Goal: Task Accomplishment & Management: Manage account settings

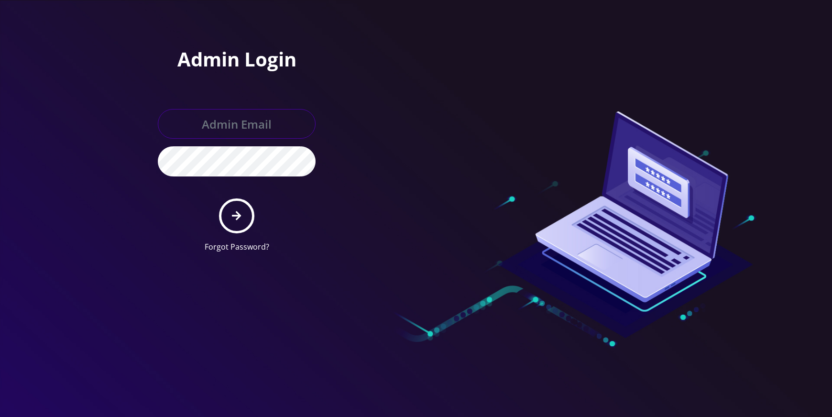
type input "[EMAIL_ADDRESS][DOMAIN_NAME]"
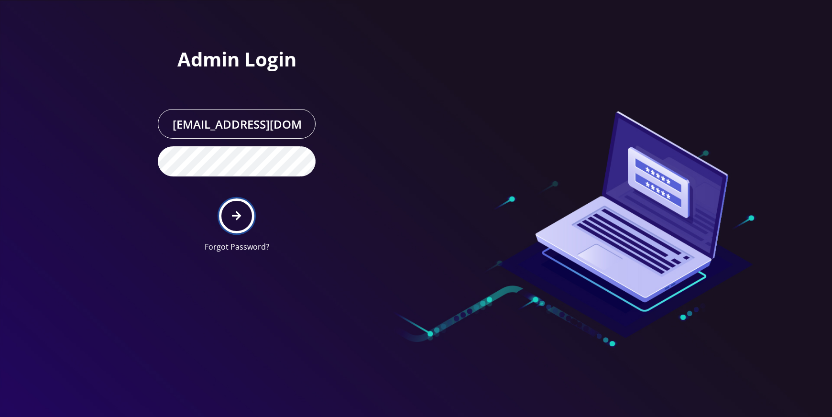
click at [242, 216] on button "submit" at bounding box center [236, 216] width 35 height 35
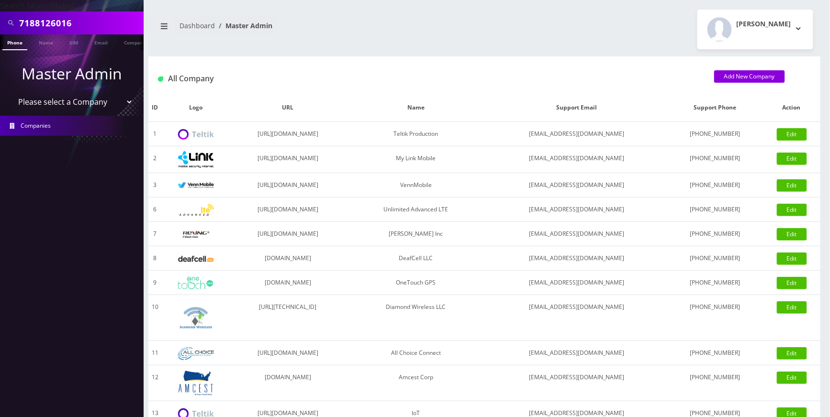
click at [100, 24] on input "7188126016" at bounding box center [80, 23] width 122 height 18
paste input "9298132299"
type input "9298132299"
click at [13, 44] on link "Phone" at bounding box center [14, 42] width 25 height 16
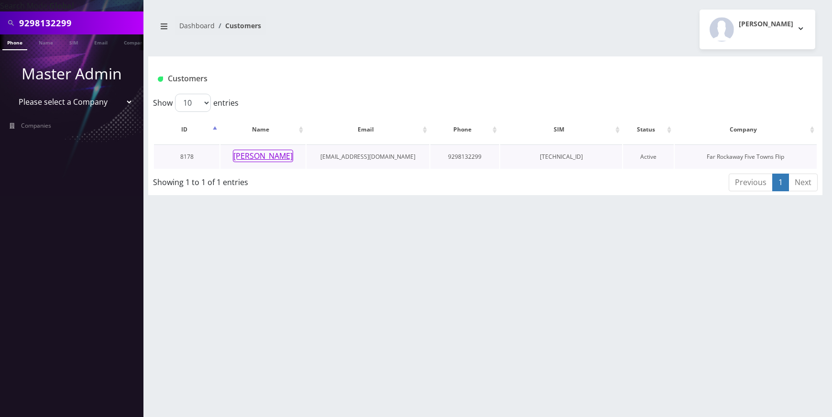
click at [258, 155] on button "fraidy gross" at bounding box center [263, 156] width 60 height 12
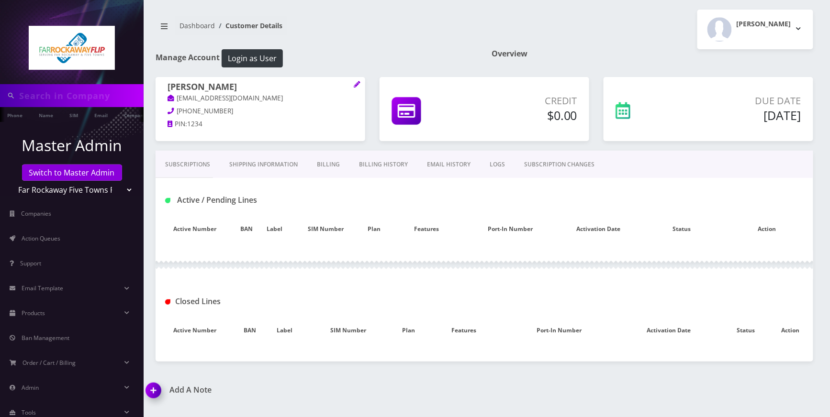
type input "9298132299"
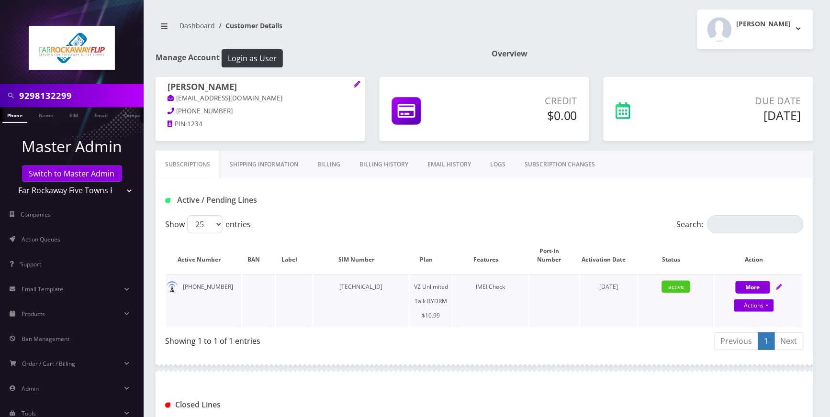
click at [781, 287] on div "More Actions Suspend Close Unpause Get Usage Swap Sim Confirm" at bounding box center [758, 294] width 88 height 29
select select "469"
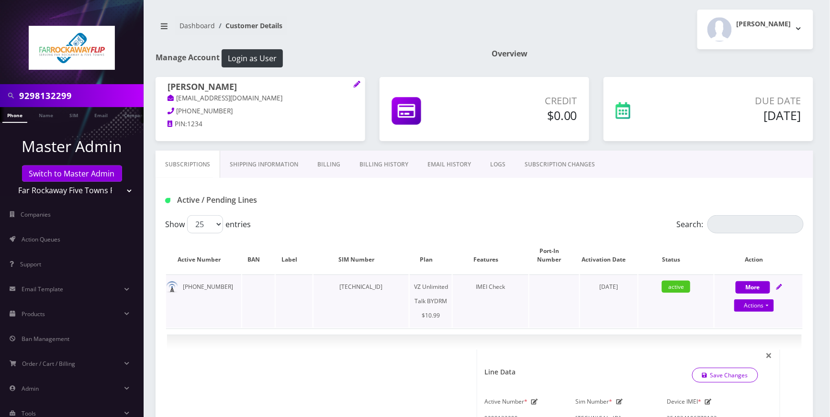
drag, startPoint x: 781, startPoint y: 285, endPoint x: 774, endPoint y: 289, distance: 8.1
click at [781, 286] on icon at bounding box center [779, 287] width 6 height 6
select select "469"
click at [779, 287] on icon at bounding box center [779, 287] width 6 height 6
select select "469"
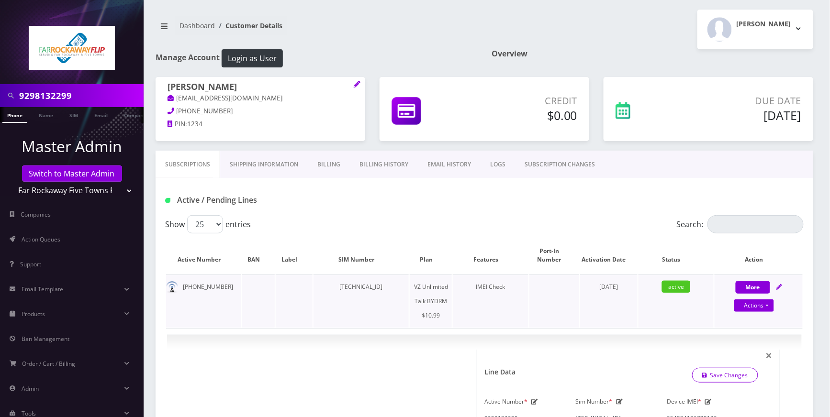
scroll to position [191, 0]
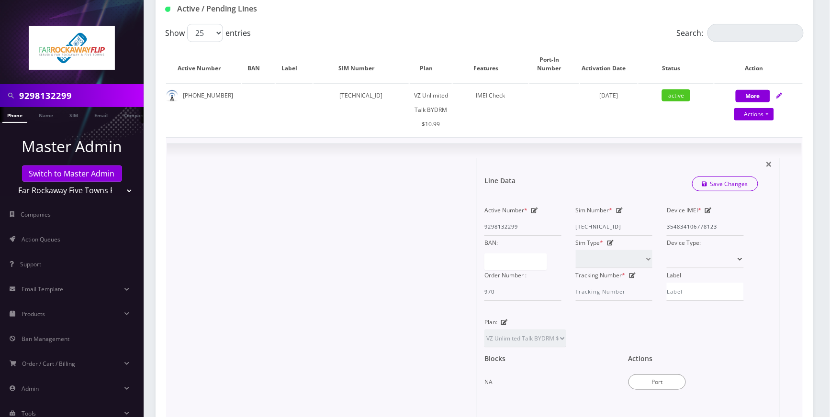
drag, startPoint x: 760, startPoint y: 208, endPoint x: 716, endPoint y: 211, distance: 44.1
click at [760, 208] on div "Active Number * 9298132299 Sim Number * [TECHNICAL_ID] Device IMEI * [TECHNICAL…" at bounding box center [621, 259] width 288 height 112
click at [709, 212] on icon at bounding box center [708, 211] width 7 height 6
click at [724, 229] on input "354834106778123" at bounding box center [704, 227] width 77 height 18
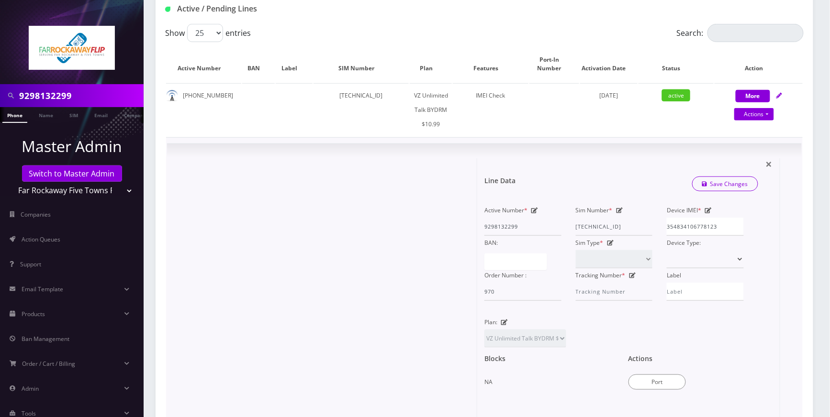
click at [757, 223] on div "Active Number * 9298132299 Sim Number * [TECHNICAL_ID] Device IMEI * [TECHNICAL…" at bounding box center [621, 252] width 274 height 98
click at [737, 227] on input "354834106778123" at bounding box center [704, 227] width 77 height 18
click at [779, 277] on div "× Line Data Save Changes Active Number * 9298132299 Sim Number * [TECHNICAL_ID]…" at bounding box center [628, 320] width 303 height 324
click at [730, 185] on link "Save Changes" at bounding box center [725, 184] width 66 height 15
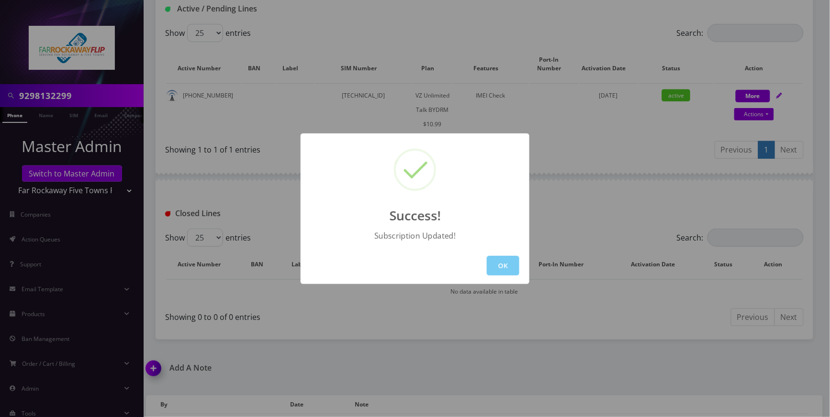
click at [508, 262] on button "OK" at bounding box center [503, 266] width 33 height 20
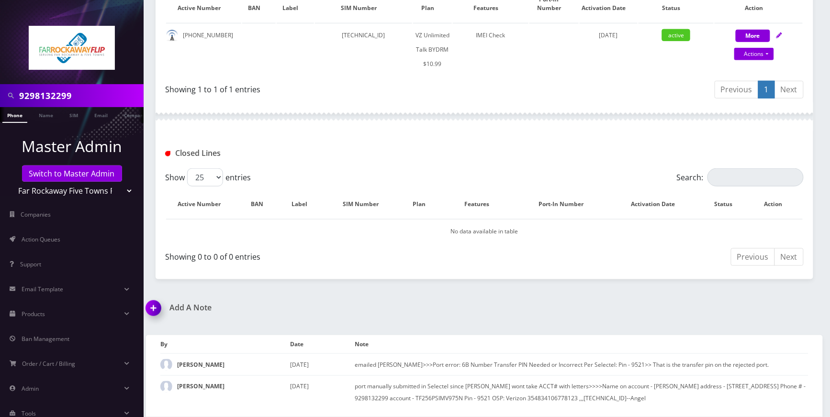
scroll to position [60, 0]
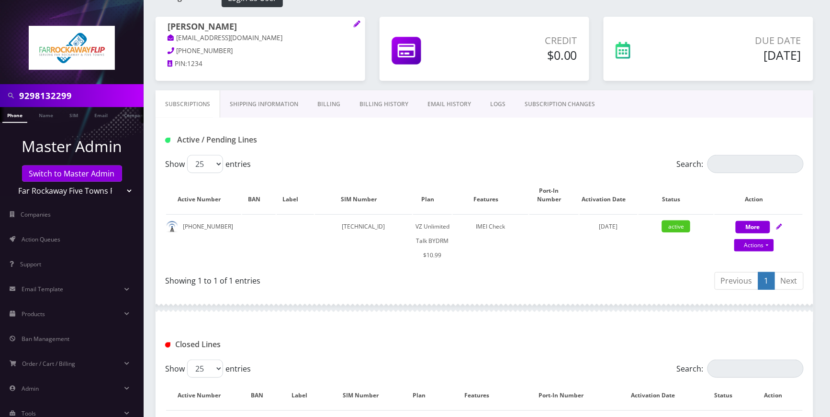
click at [532, 102] on link "SUBSCRIPTION CHANGES" at bounding box center [559, 104] width 89 height 28
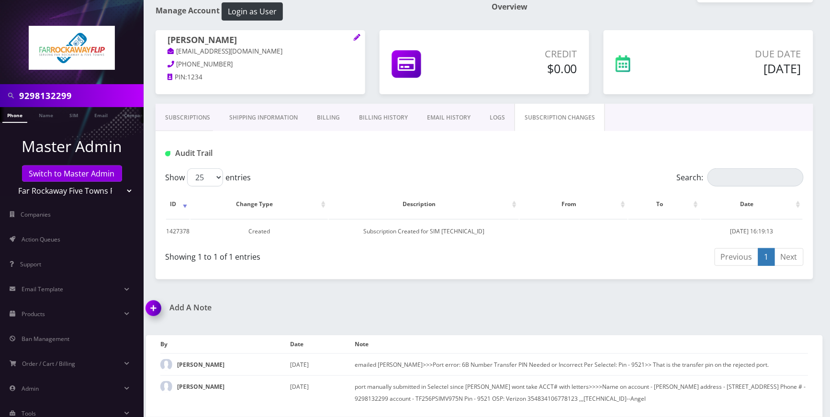
scroll to position [48, 0]
click at [648, 116] on div "Subscriptions Shipping Information Billing Billing History EMAIL HISTORY LOGS S…" at bounding box center [483, 117] width 657 height 27
click at [492, 118] on link "LOGS" at bounding box center [497, 118] width 34 height 28
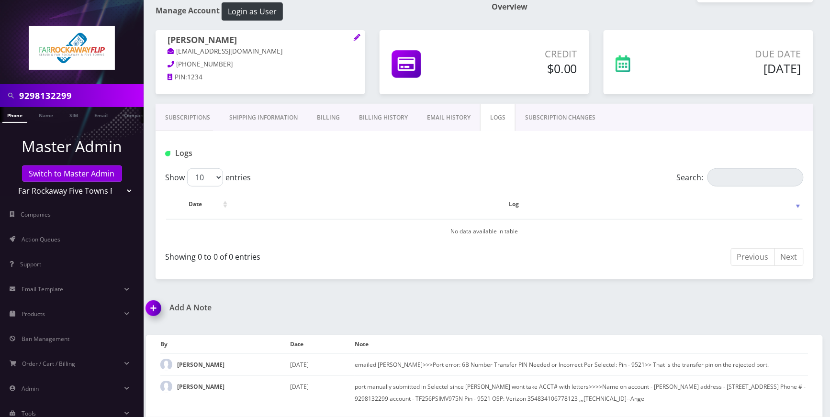
drag, startPoint x: 561, startPoint y: 118, endPoint x: 434, endPoint y: 147, distance: 130.1
click at [561, 118] on link "SUBSCRIPTION CHANGES" at bounding box center [559, 118] width 89 height 28
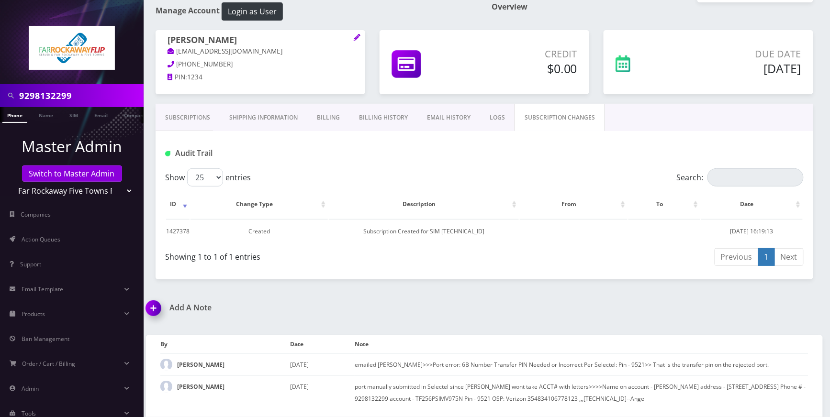
click at [201, 116] on link "Subscriptions" at bounding box center [187, 118] width 64 height 28
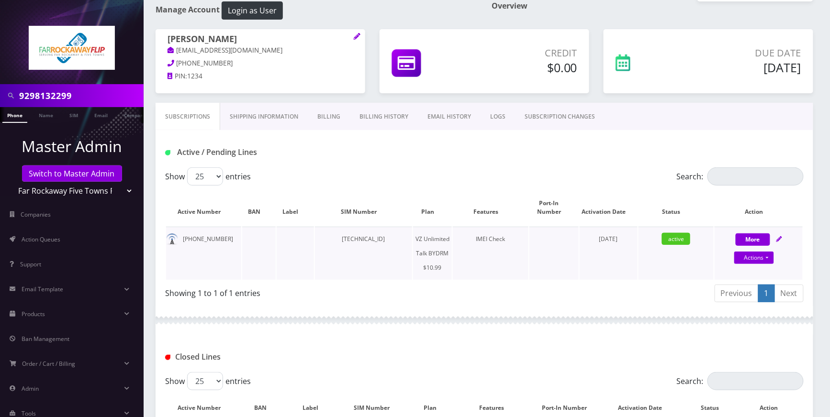
click at [783, 238] on div "More Actions Suspend Close Unpause Get Usage Swap Sim Confirm" at bounding box center [758, 246] width 88 height 29
select select "469"
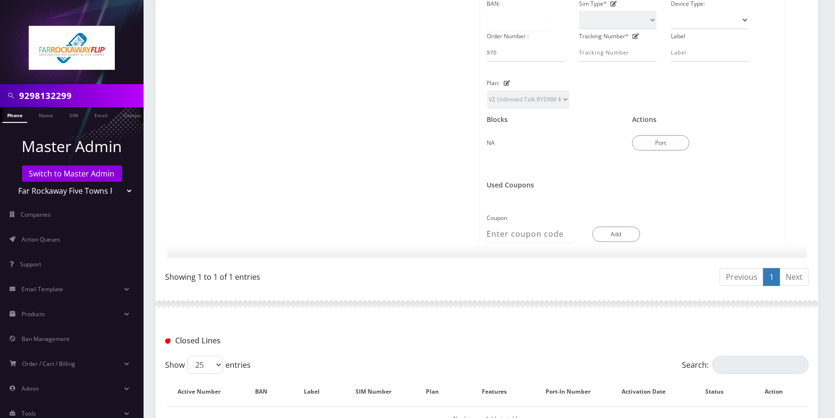
scroll to position [144, 0]
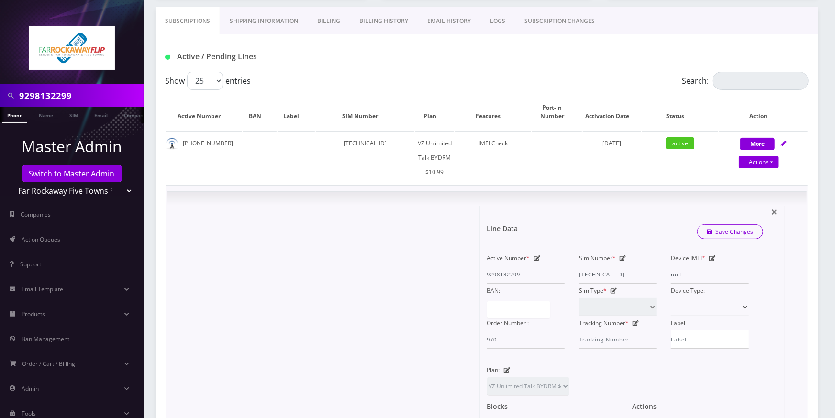
click at [714, 262] on div "Device IMEI * null" at bounding box center [710, 267] width 92 height 33
click at [712, 257] on icon at bounding box center [712, 258] width 7 height 6
paste input "354834106778123"
drag, startPoint x: 736, startPoint y: 273, endPoint x: 724, endPoint y: 275, distance: 11.6
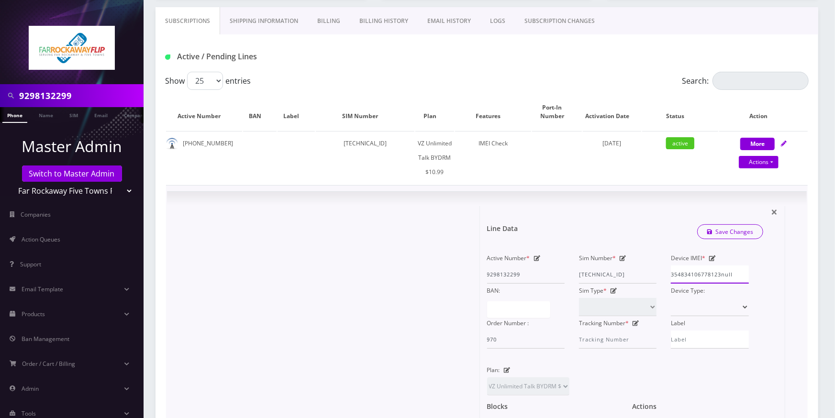
click at [724, 275] on input "354834106778123null" at bounding box center [710, 275] width 78 height 18
type input "354834106778123"
click at [745, 232] on link "Save Changes" at bounding box center [730, 231] width 66 height 15
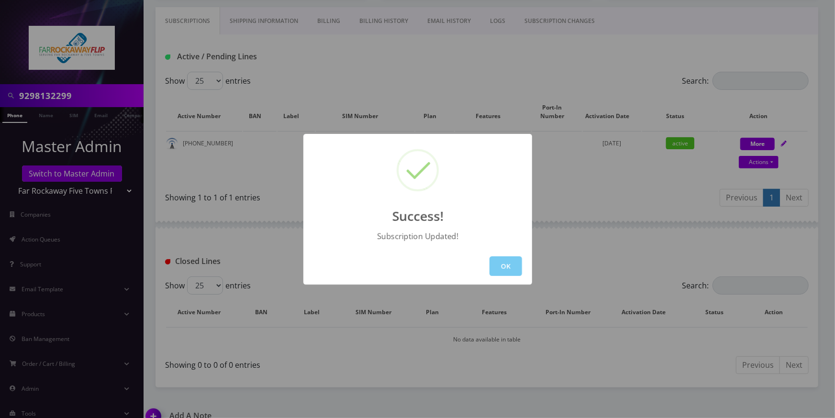
click at [520, 266] on button "OK" at bounding box center [505, 266] width 33 height 20
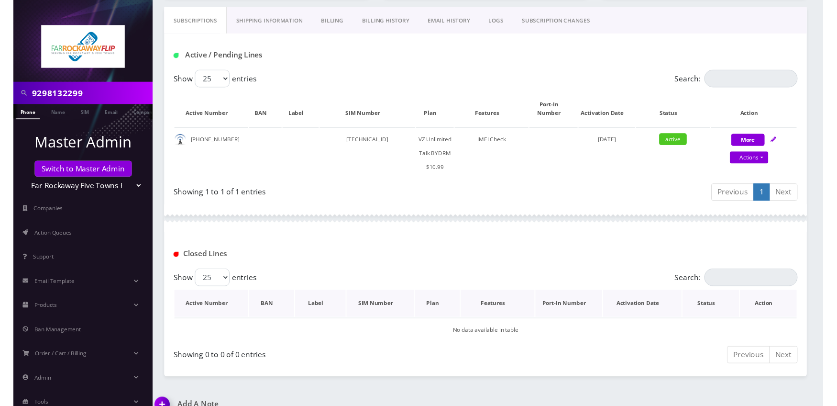
scroll to position [251, 0]
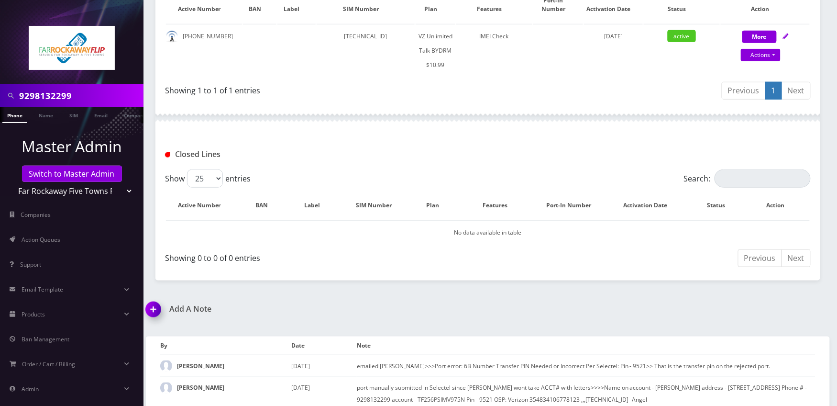
click at [157, 310] on img at bounding box center [155, 313] width 28 height 28
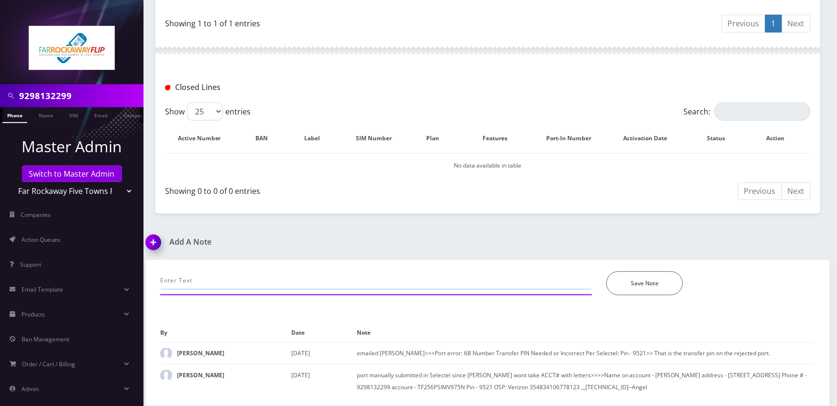
click at [232, 278] on input "text" at bounding box center [376, 280] width 432 height 18
type input "call-unable to make calls, SIM inserted to another phone, advised that it will …"
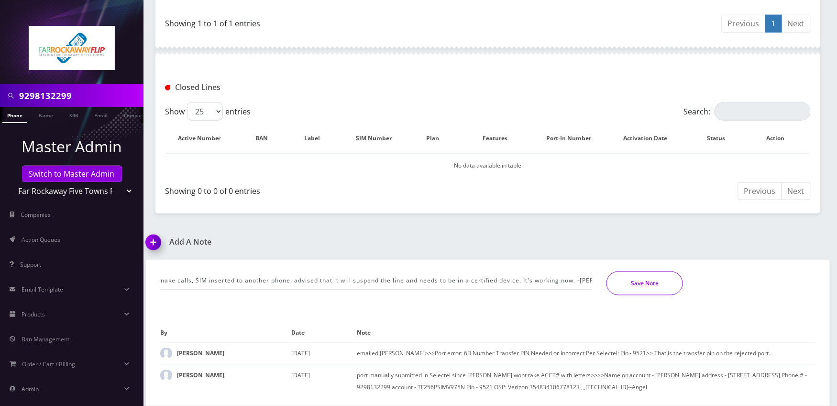
drag, startPoint x: 628, startPoint y: 276, endPoint x: 456, endPoint y: 271, distance: 172.3
click at [628, 275] on button "Save Note" at bounding box center [645, 283] width 77 height 24
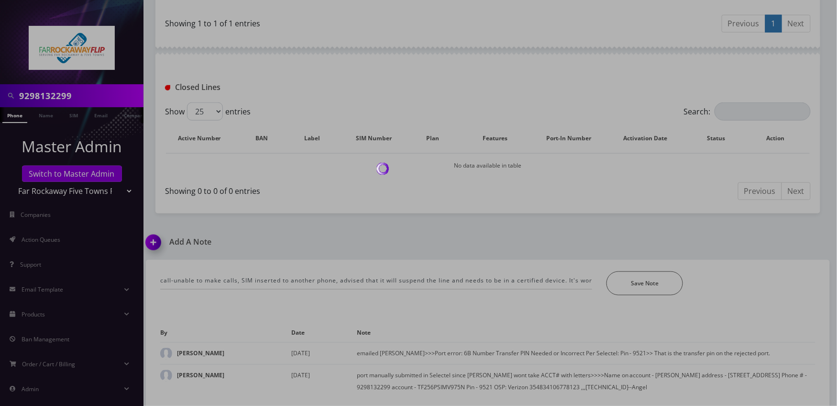
scroll to position [286, 0]
